Goal: Information Seeking & Learning: Check status

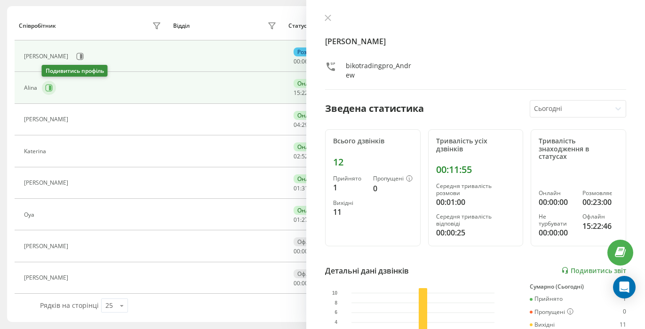
click at [49, 92] on button at bounding box center [49, 88] width 14 height 14
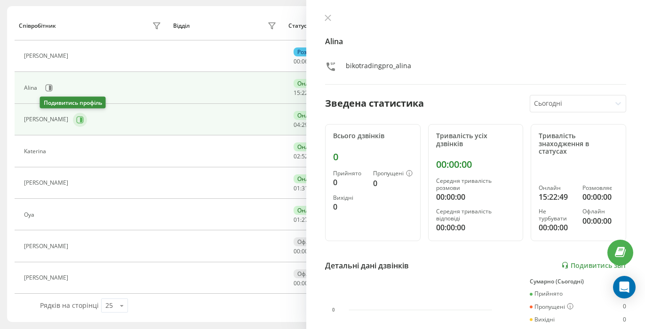
click at [76, 118] on icon at bounding box center [80, 120] width 8 height 8
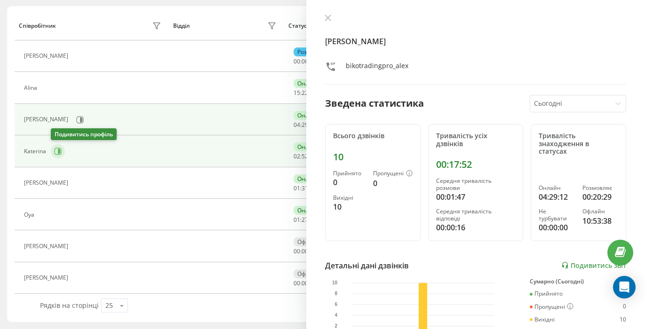
click at [56, 152] on icon at bounding box center [58, 152] width 8 height 8
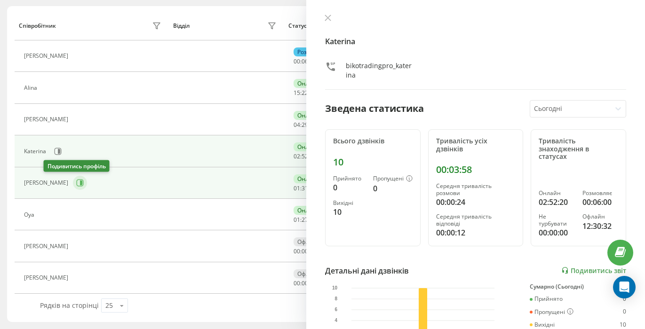
click at [76, 187] on icon at bounding box center [80, 183] width 8 height 8
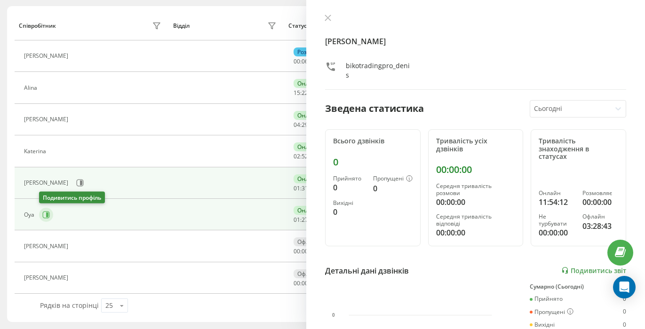
click at [47, 214] on icon at bounding box center [47, 214] width 2 height 5
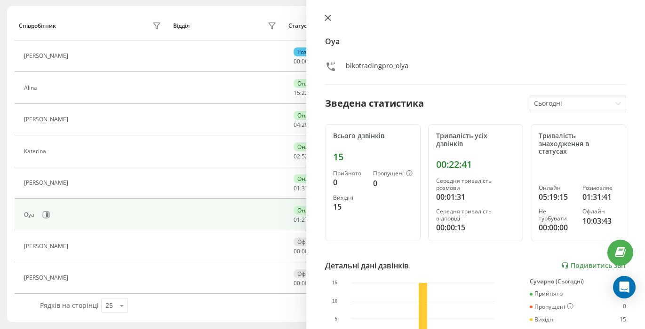
click at [327, 18] on icon at bounding box center [328, 18] width 6 height 6
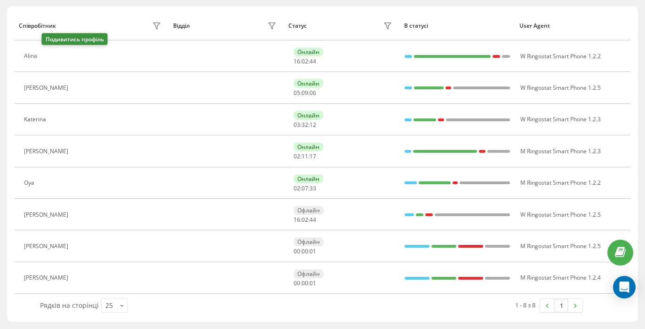
click at [48, 50] on div "Alina" at bounding box center [93, 56] width 139 height 13
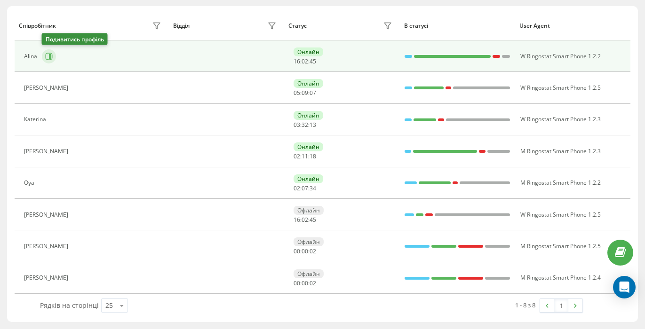
click at [49, 51] on button at bounding box center [49, 56] width 14 height 14
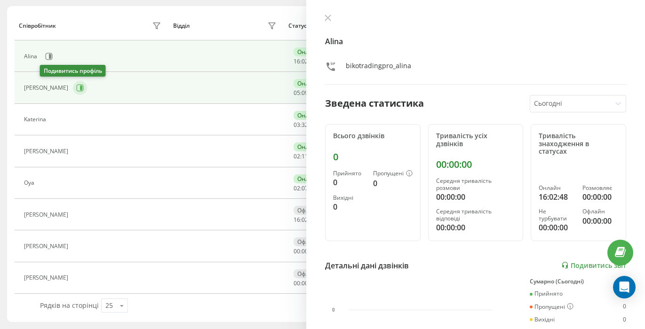
click at [77, 85] on icon at bounding box center [80, 88] width 7 height 7
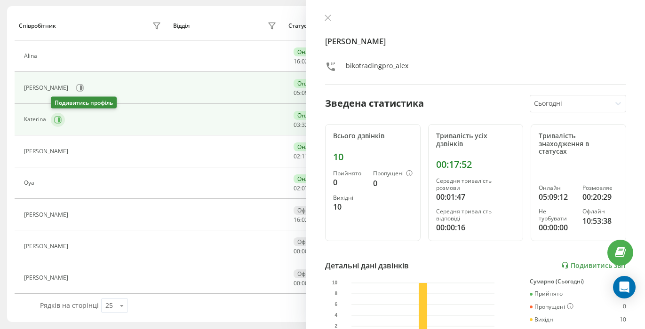
click at [55, 116] on icon at bounding box center [58, 119] width 7 height 7
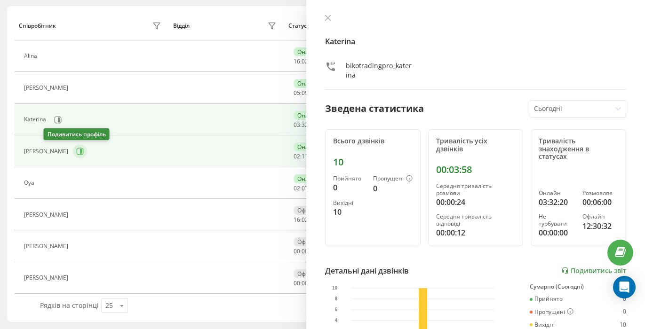
click at [76, 153] on icon at bounding box center [80, 152] width 8 height 8
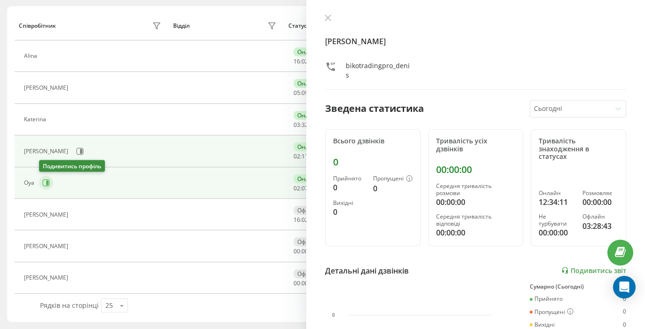
click at [45, 182] on icon at bounding box center [46, 183] width 8 height 8
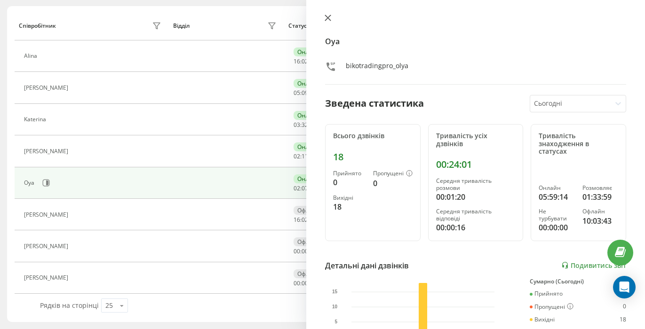
click at [324, 22] on button at bounding box center [328, 18] width 12 height 9
